Goal: Book appointment/travel/reservation

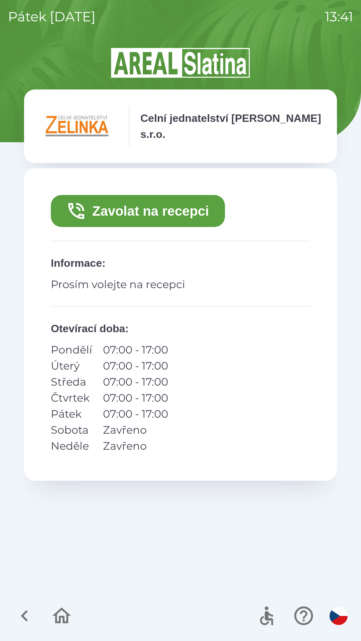
click at [197, 211] on button "Zavolat na recepci" at bounding box center [138, 211] width 174 height 32
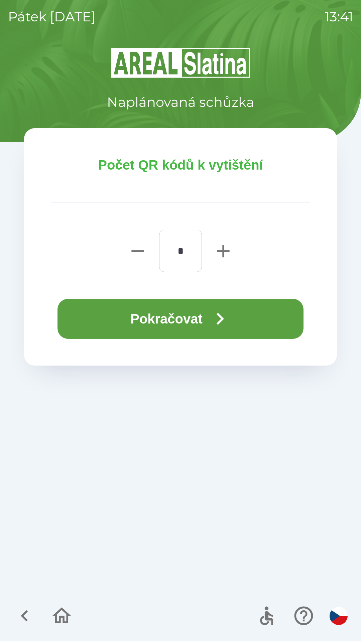
click at [219, 320] on icon "button" at bounding box center [220, 319] width 24 height 24
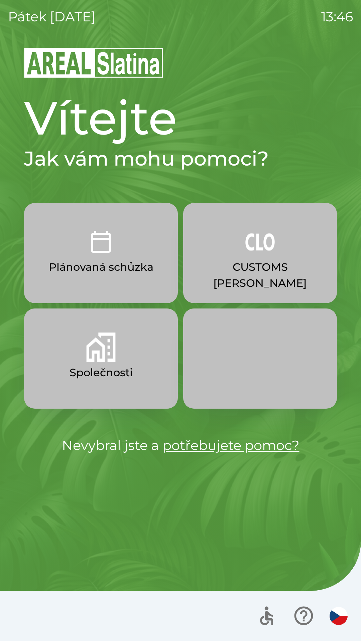
click at [259, 264] on p "CUSTOMS [PERSON_NAME]" at bounding box center [260, 275] width 122 height 32
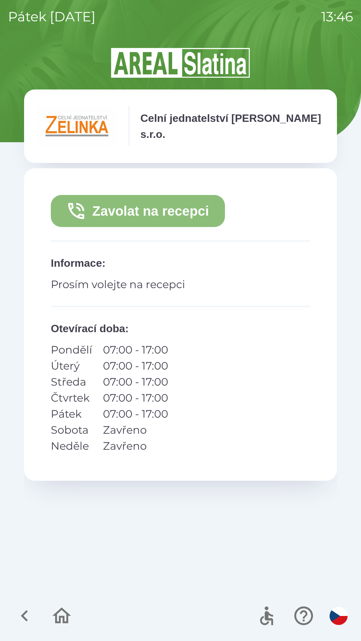
click at [160, 211] on button "Zavolat na recepci" at bounding box center [138, 211] width 174 height 32
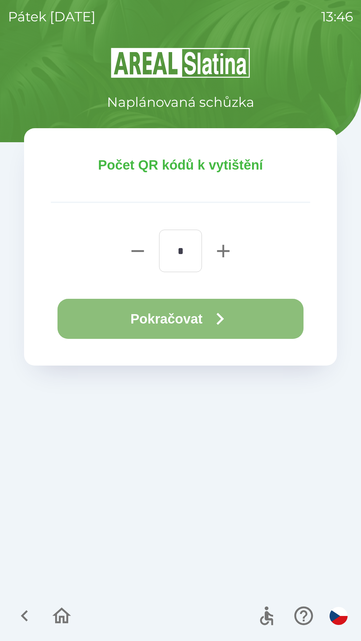
click at [178, 320] on button "Pokračovat" at bounding box center [180, 319] width 246 height 40
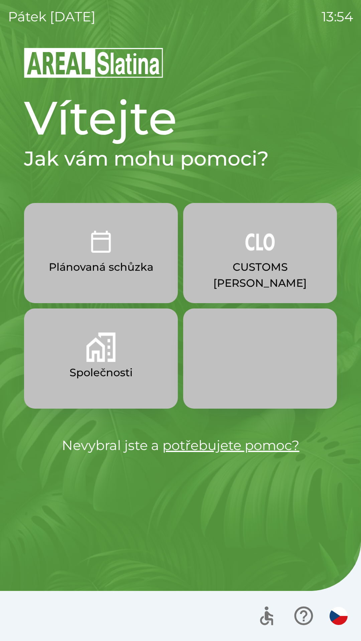
click at [129, 267] on p "Plánovaná schůzka" at bounding box center [101, 267] width 105 height 16
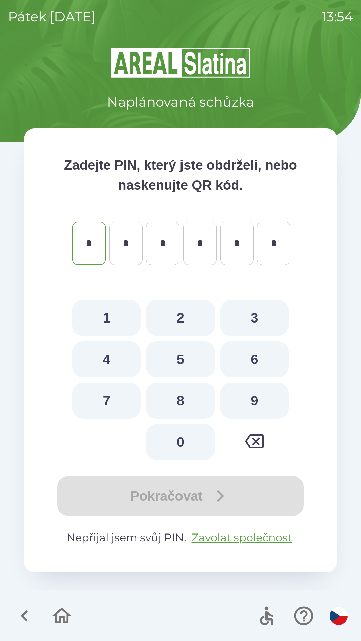
click at [56, 611] on icon "button" at bounding box center [61, 616] width 22 height 22
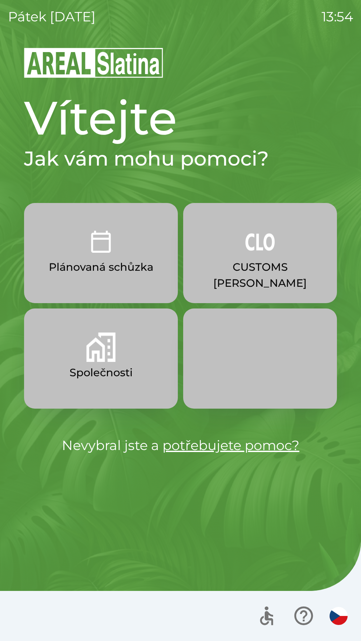
click at [113, 366] on p "Společnosti" at bounding box center [100, 373] width 63 height 16
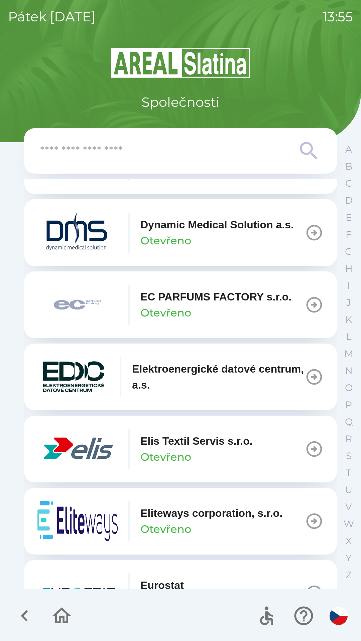
scroll to position [1728, 0]
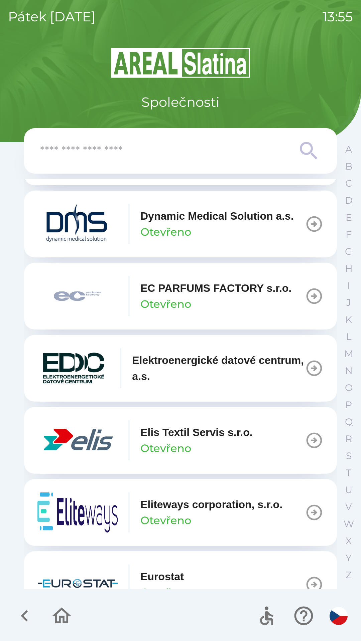
click at [189, 450] on p "Otevřeno" at bounding box center [165, 449] width 51 height 16
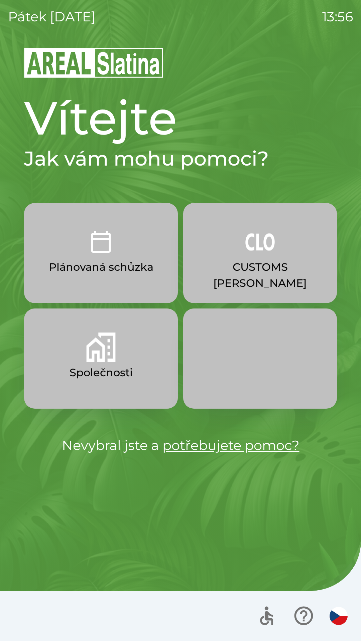
click at [121, 363] on button "Společnosti" at bounding box center [101, 359] width 154 height 100
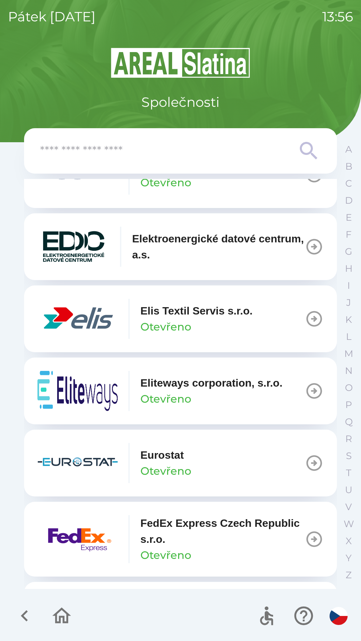
scroll to position [1841, 0]
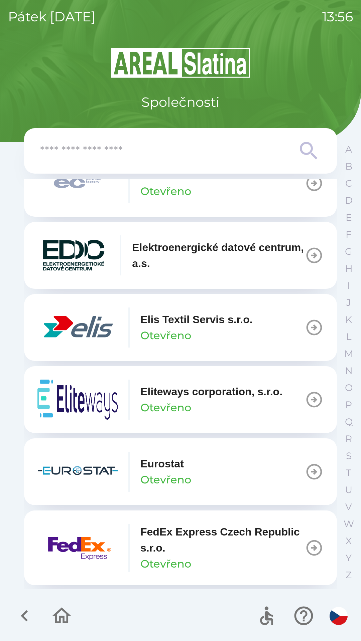
click at [280, 340] on button "Elis Textil Servis s.r.o. Otevřeno" at bounding box center [180, 327] width 313 height 67
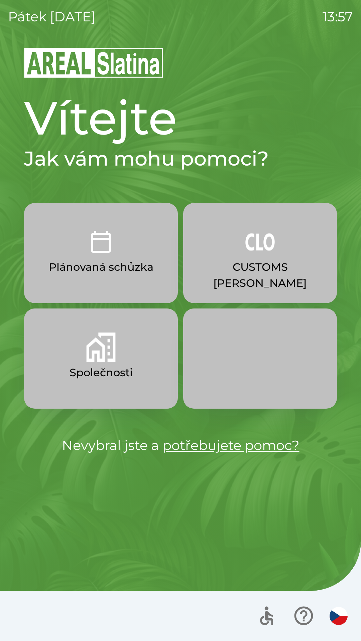
click at [100, 363] on button "Společnosti" at bounding box center [101, 359] width 154 height 100
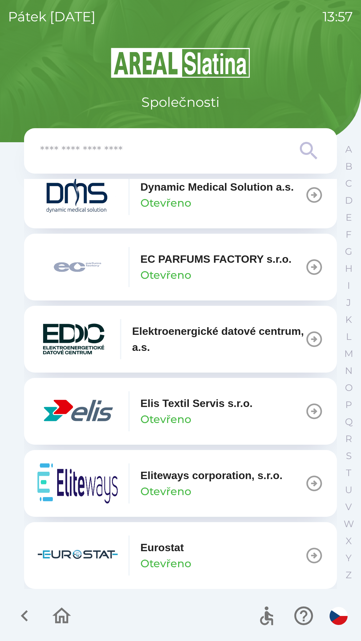
scroll to position [1770, 0]
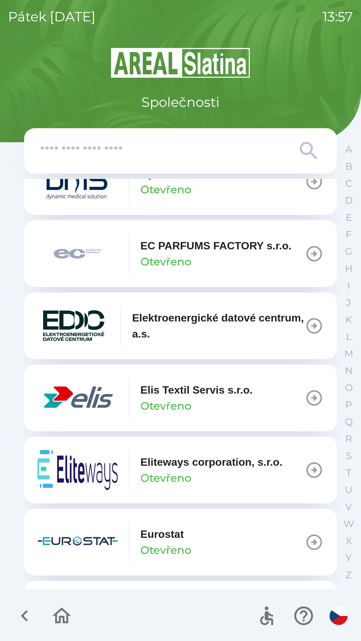
click at [215, 409] on div "Elis Textil Servis s.r.o. Otevřeno" at bounding box center [196, 398] width 112 height 32
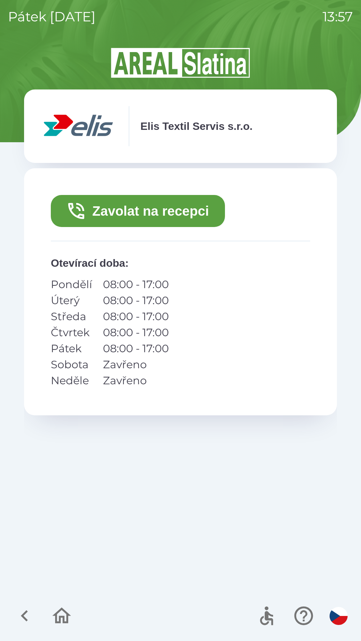
click at [198, 217] on button "Zavolat na recepci" at bounding box center [138, 211] width 174 height 32
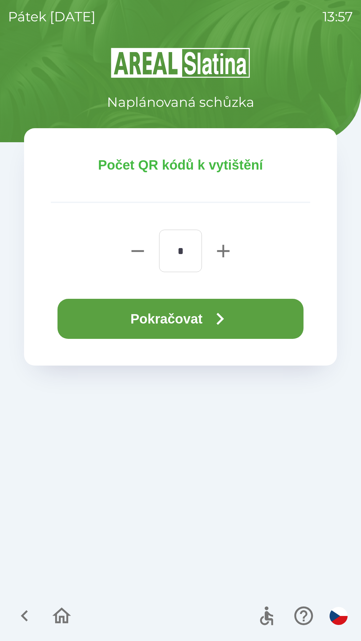
click at [211, 329] on icon "button" at bounding box center [220, 319] width 24 height 24
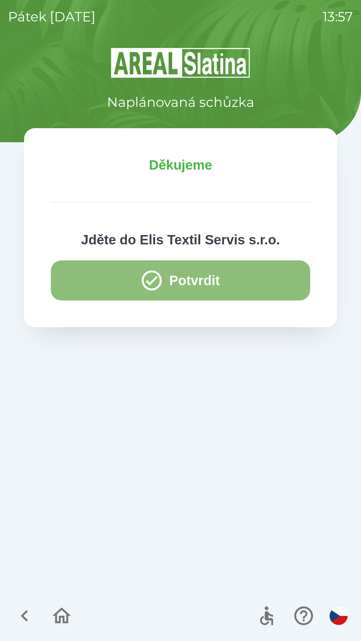
click at [197, 293] on button "Potvrdit" at bounding box center [180, 281] width 259 height 40
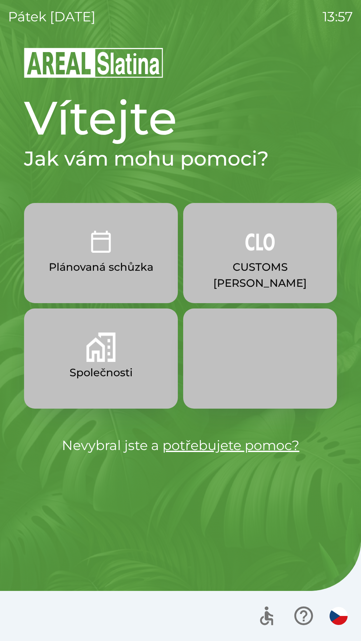
click at [133, 368] on button "Společnosti" at bounding box center [101, 359] width 154 height 100
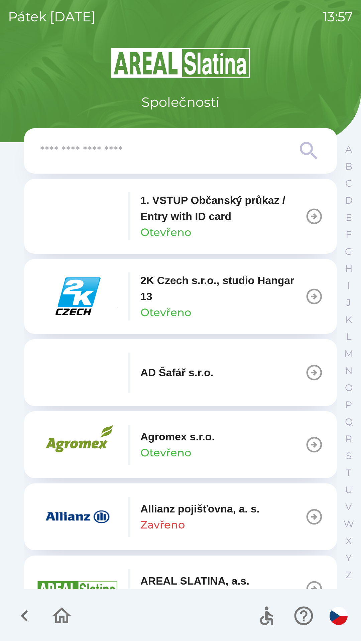
click at [307, 301] on icon "button" at bounding box center [314, 296] width 19 height 19
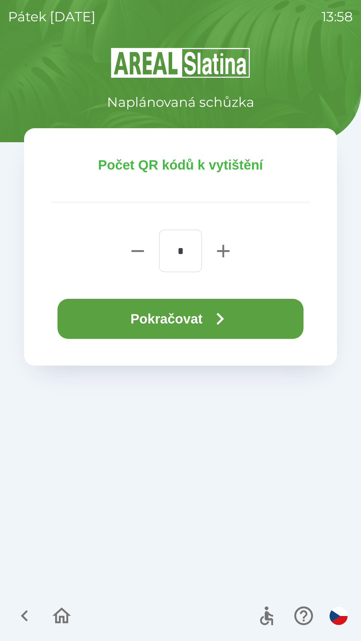
click at [203, 301] on button "Pokračovat" at bounding box center [180, 319] width 246 height 40
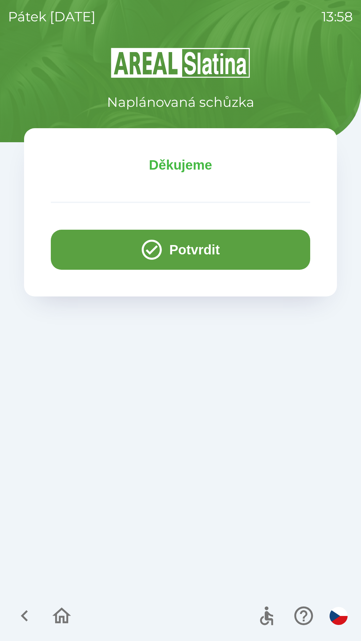
click at [237, 246] on button "Potvrdit" at bounding box center [180, 250] width 259 height 40
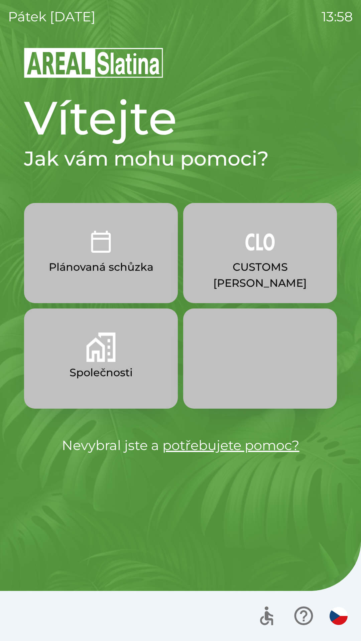
click at [137, 360] on button "Společnosti" at bounding box center [101, 359] width 154 height 100
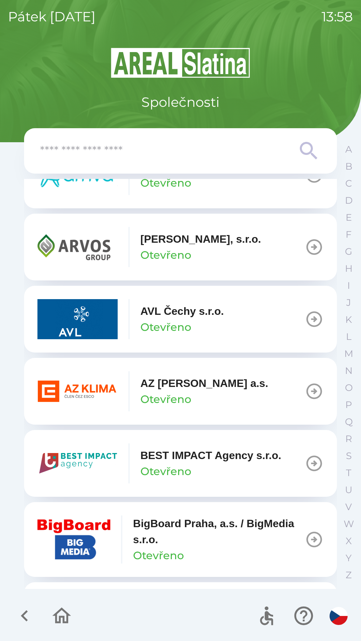
scroll to position [567, 0]
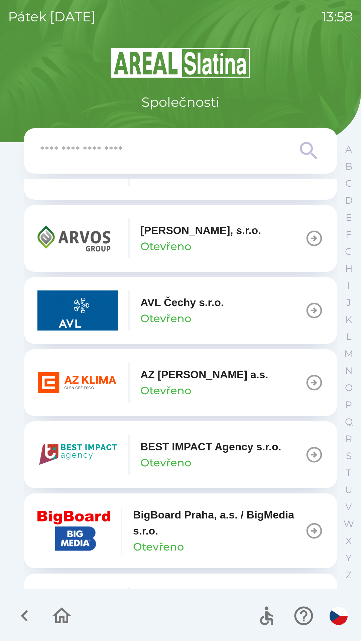
click at [210, 381] on p "AZ [PERSON_NAME] a.s." at bounding box center [204, 375] width 128 height 16
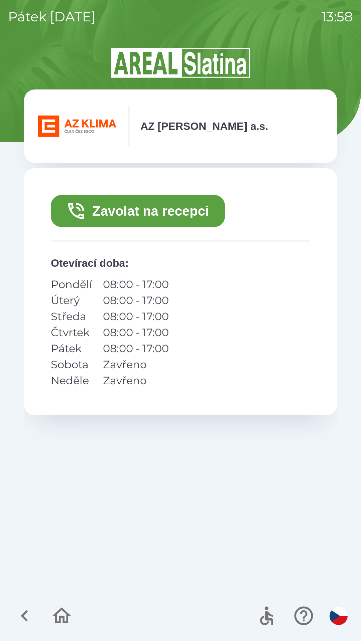
click at [191, 210] on button "Zavolat na recepci" at bounding box center [138, 211] width 174 height 32
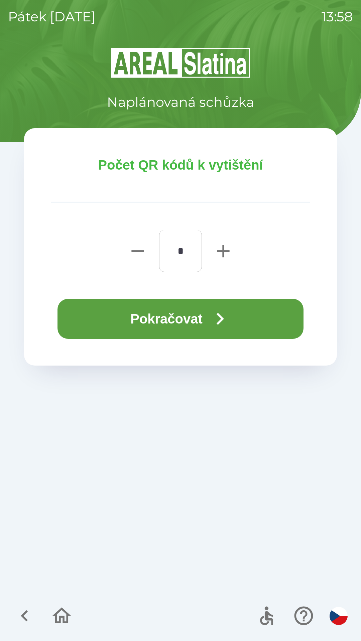
click at [249, 325] on button "Pokračovat" at bounding box center [180, 319] width 246 height 40
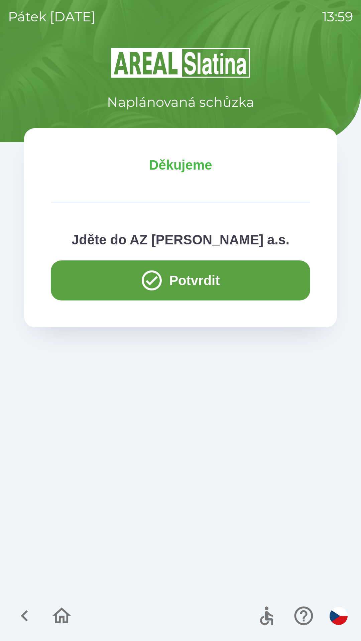
click at [182, 278] on button "Potvrdit" at bounding box center [180, 281] width 259 height 40
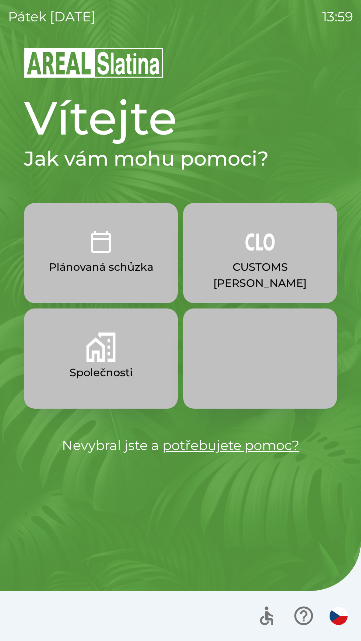
click at [97, 250] on img "button" at bounding box center [100, 241] width 29 height 29
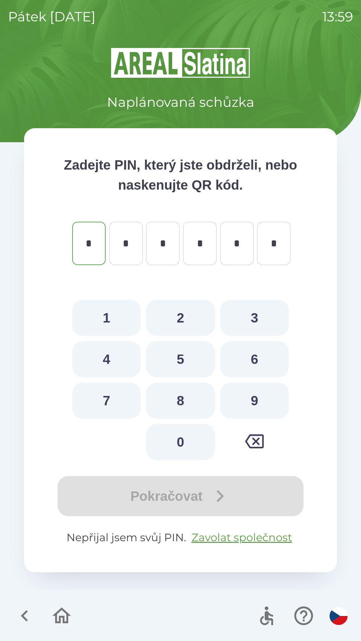
click at [27, 615] on icon "button" at bounding box center [24, 616] width 22 height 22
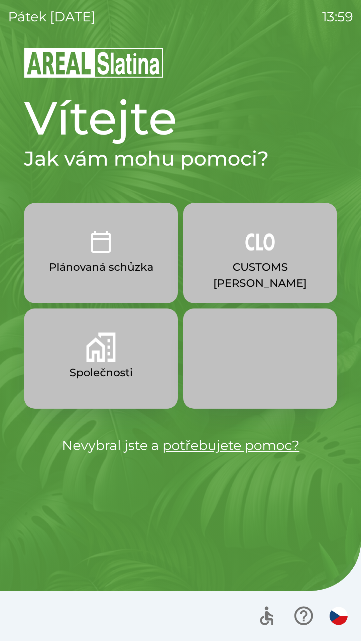
click at [89, 363] on button "Společnosti" at bounding box center [101, 359] width 154 height 100
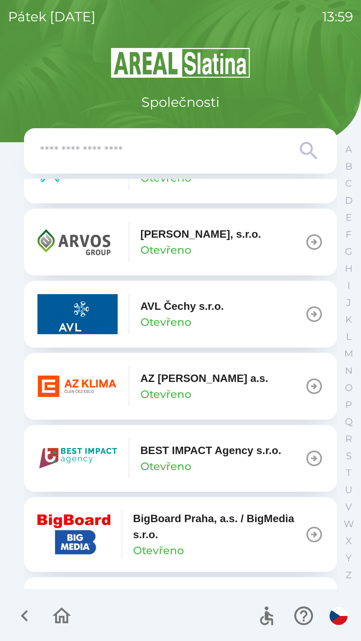
scroll to position [579, 0]
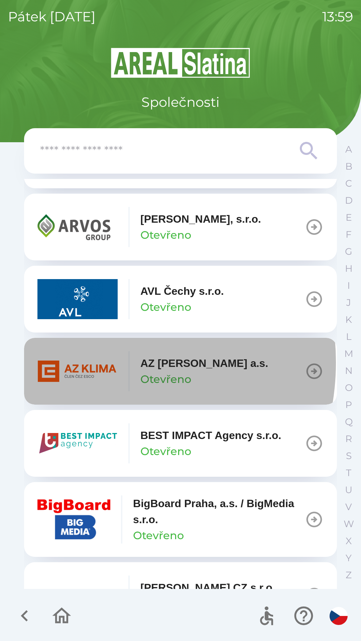
click at [81, 362] on img "button" at bounding box center [77, 371] width 80 height 40
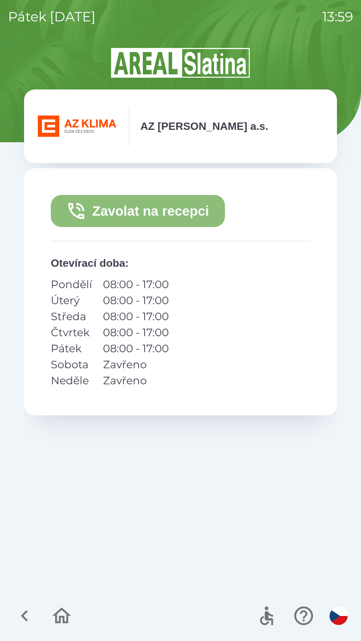
click at [129, 211] on button "Zavolat na recepci" at bounding box center [138, 211] width 174 height 32
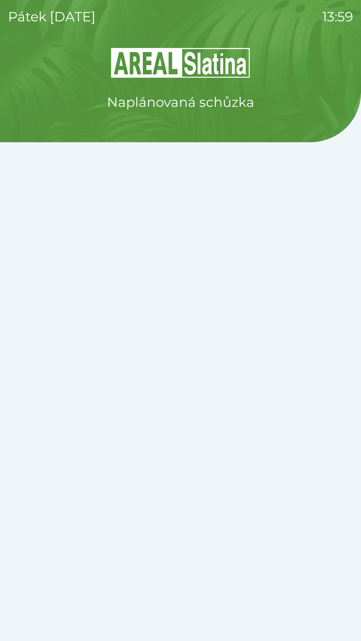
click at [167, 546] on div "Naplánovaná schůzka" at bounding box center [180, 344] width 345 height 595
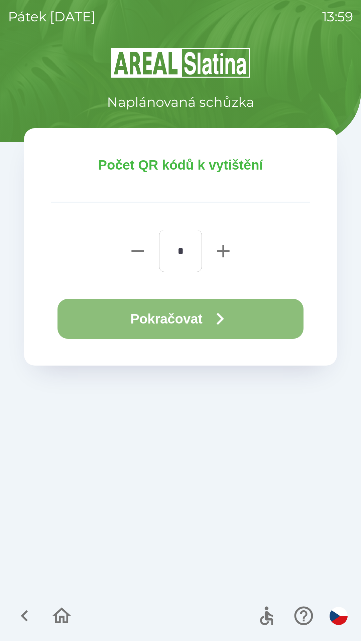
click at [175, 321] on button "Pokračovat" at bounding box center [180, 319] width 246 height 40
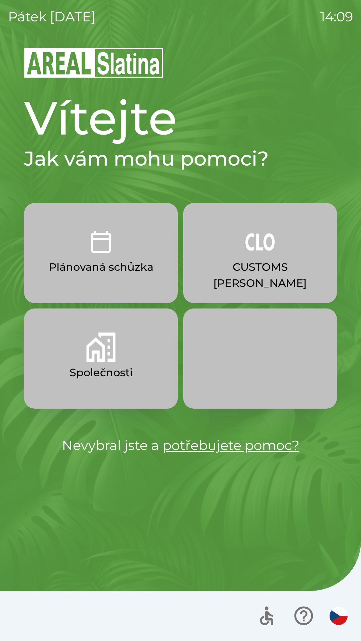
click at [231, 261] on p "CUSTOMS [PERSON_NAME]" at bounding box center [260, 275] width 122 height 32
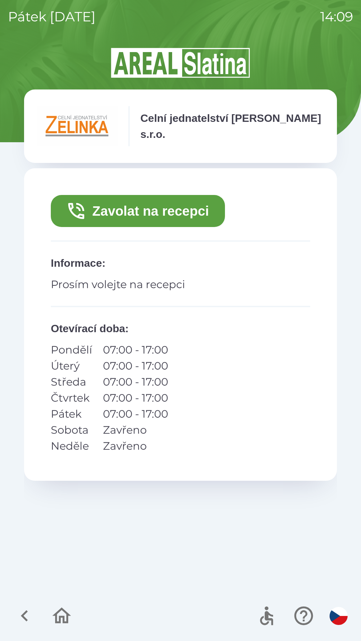
click at [101, 210] on button "Zavolat na recepci" at bounding box center [138, 211] width 174 height 32
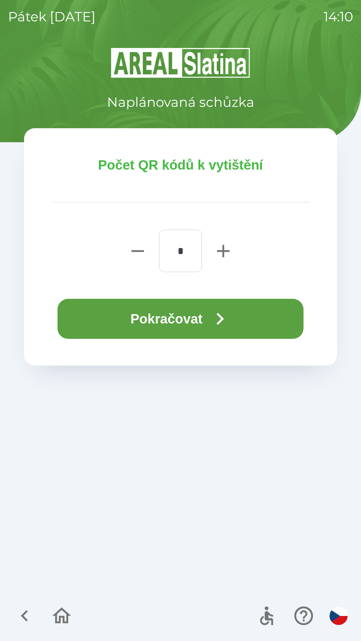
click at [184, 319] on button "Pokračovat" at bounding box center [180, 319] width 246 height 40
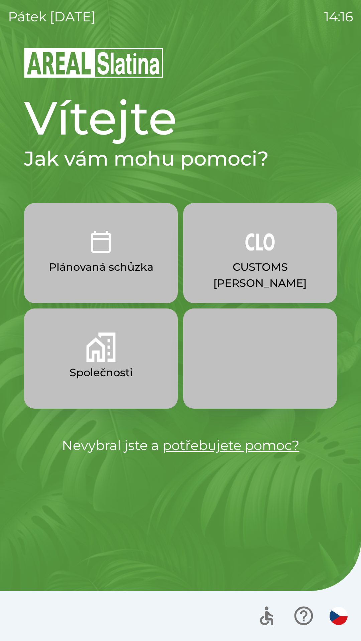
click at [240, 252] on button "CUSTOMS [PERSON_NAME]" at bounding box center [260, 253] width 154 height 100
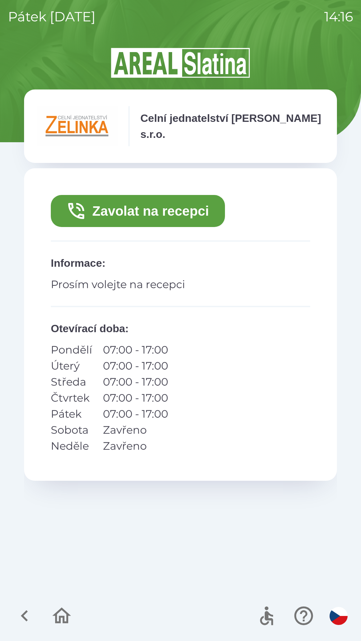
click at [191, 204] on button "Zavolat na recepci" at bounding box center [138, 211] width 174 height 32
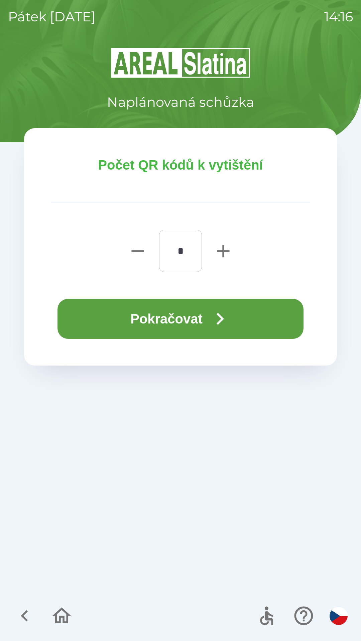
click at [244, 321] on button "Pokračovat" at bounding box center [180, 319] width 246 height 40
